Goal: Check status: Check status

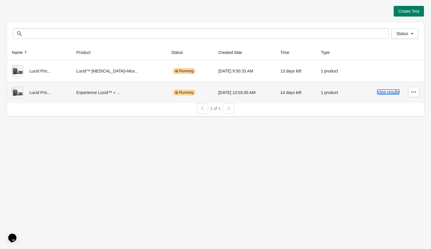
click at [390, 93] on button "View results" at bounding box center [389, 91] width 22 height 5
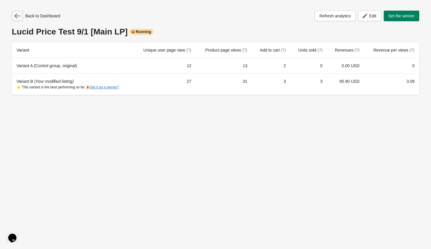
click at [17, 16] on icon "button" at bounding box center [17, 16] width 6 height 5
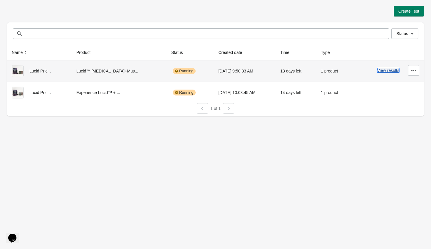
click at [388, 71] on button "View results" at bounding box center [389, 70] width 22 height 5
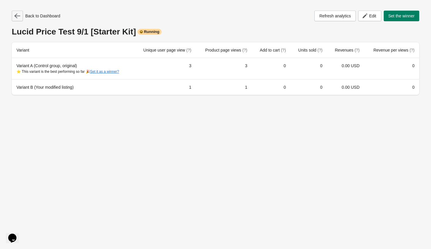
click at [19, 16] on icon "button" at bounding box center [17, 16] width 6 height 6
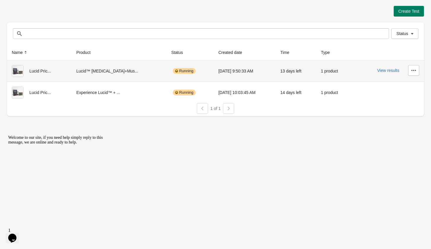
click at [116, 70] on div "Lucid™ [MEDICAL_DATA]+Mus..." at bounding box center [119, 71] width 86 height 12
click at [411, 71] on icon "button" at bounding box center [414, 70] width 6 height 6
click at [399, 93] on button "View Product Page" at bounding box center [398, 97] width 40 height 12
